Goal: Task Accomplishment & Management: Manage account settings

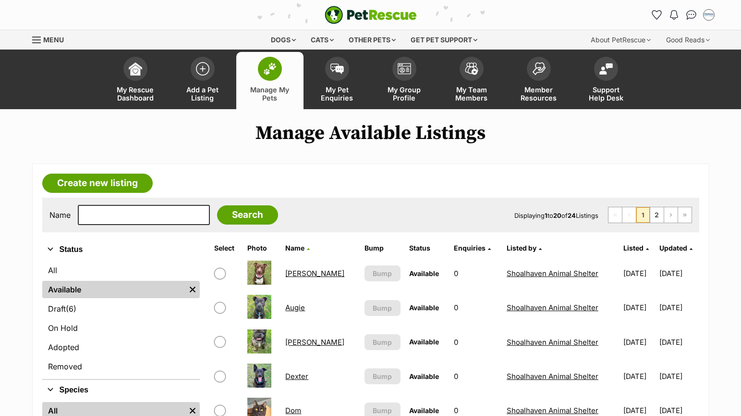
click at [269, 68] on img at bounding box center [269, 68] width 13 height 12
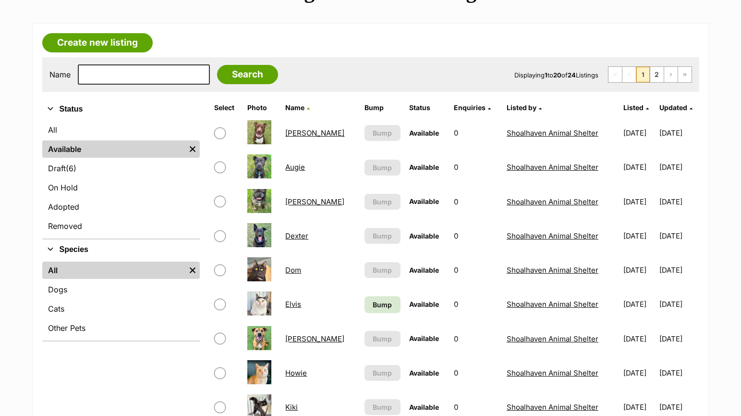
scroll to position [144, 0]
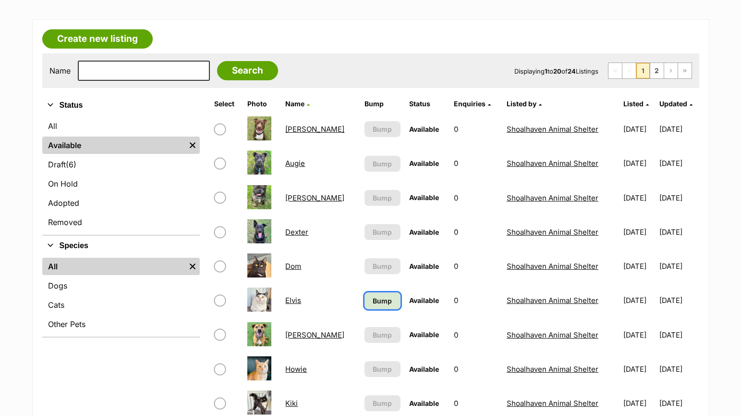
click at [373, 296] on span "Bump" at bounding box center [382, 301] width 19 height 10
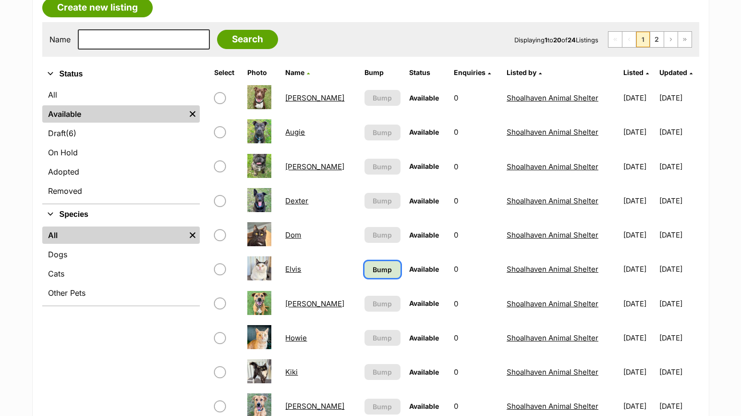
scroll to position [192, 0]
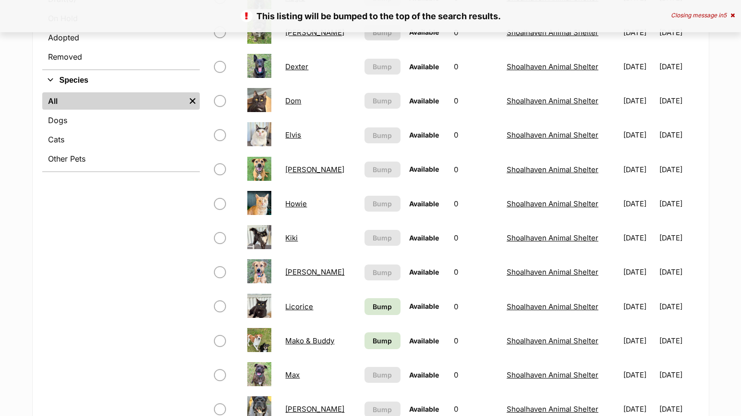
scroll to position [432, 0]
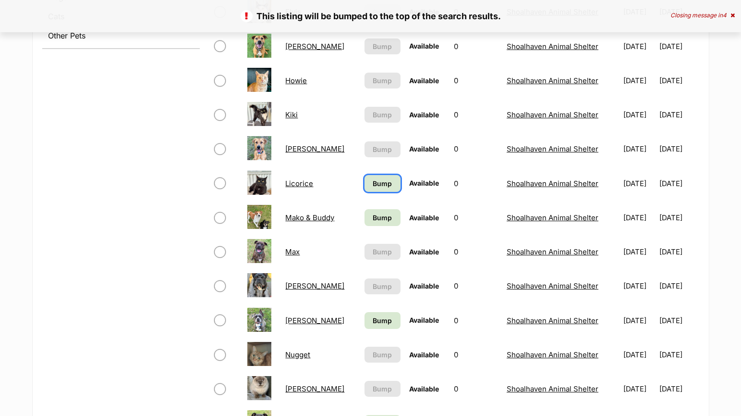
click at [373, 186] on span "Bump" at bounding box center [382, 183] width 19 height 10
click at [369, 223] on link "Bump" at bounding box center [383, 217] width 36 height 17
click at [365, 325] on link "Bump" at bounding box center [383, 320] width 36 height 17
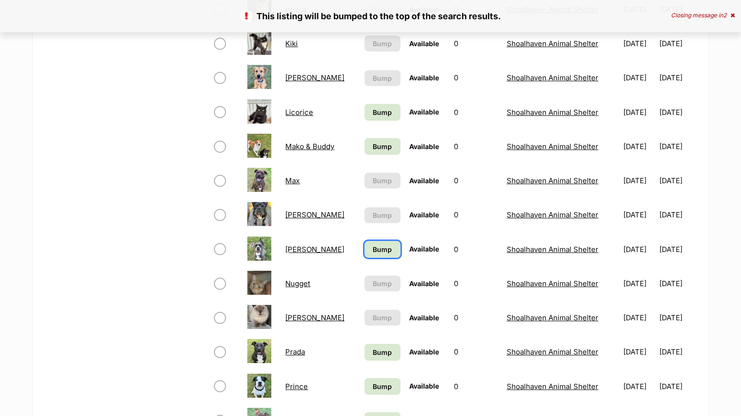
scroll to position [673, 0]
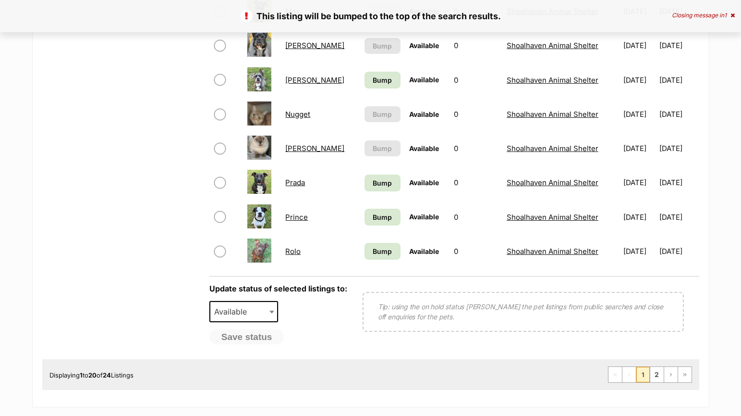
click at [361, 173] on td "Bump" at bounding box center [383, 182] width 44 height 33
click at [373, 182] on span "Bump" at bounding box center [382, 183] width 19 height 10
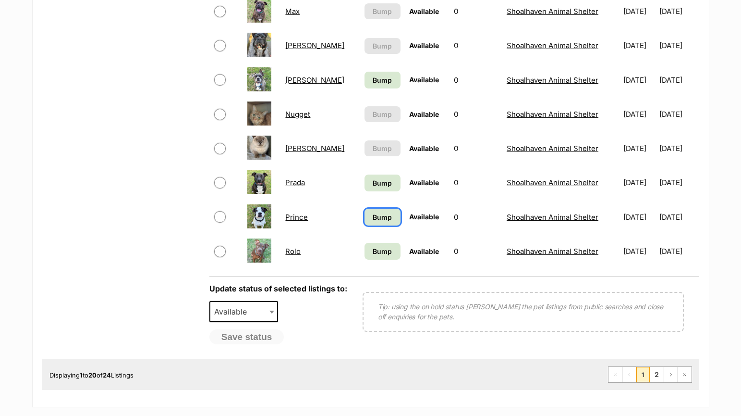
click at [373, 218] on span "Bump" at bounding box center [382, 217] width 19 height 10
click at [366, 260] on td "Bump" at bounding box center [383, 250] width 44 height 33
click at [373, 256] on span "Bump" at bounding box center [382, 251] width 19 height 10
